Goal: Find specific page/section: Find specific page/section

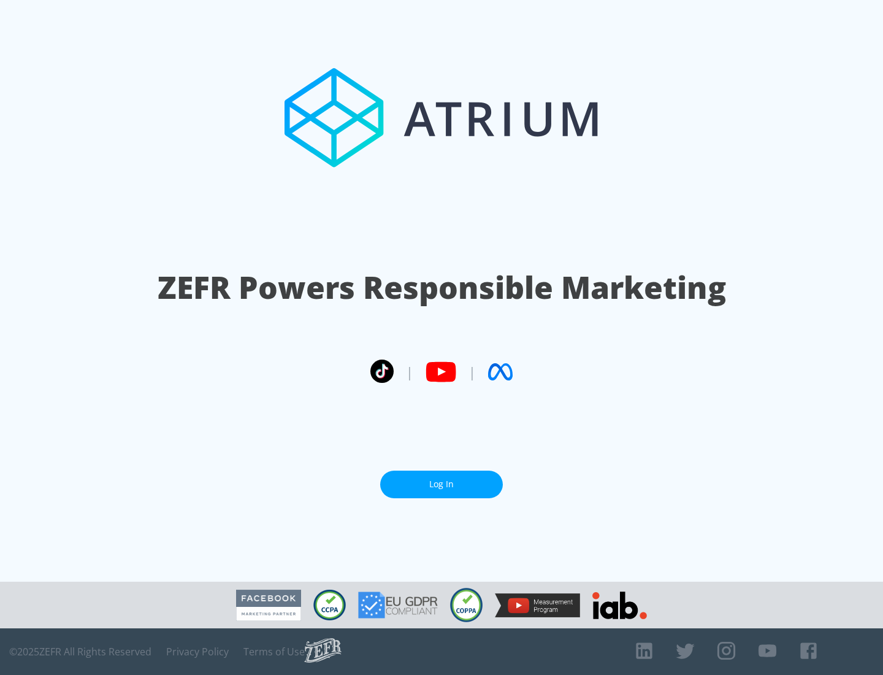
click at [442, 484] on link "Log In" at bounding box center [441, 484] width 123 height 28
